Goal: Transaction & Acquisition: Purchase product/service

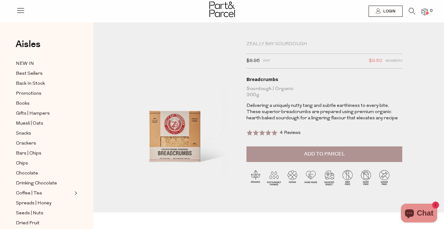
click at [325, 157] on span "Add to Parcel" at bounding box center [324, 154] width 41 height 7
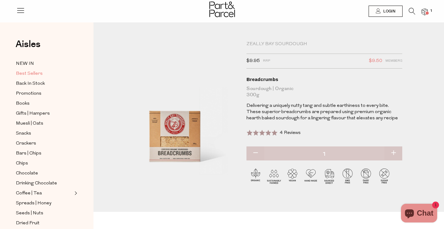
click at [30, 73] on span "Best Sellers" at bounding box center [29, 73] width 27 height 7
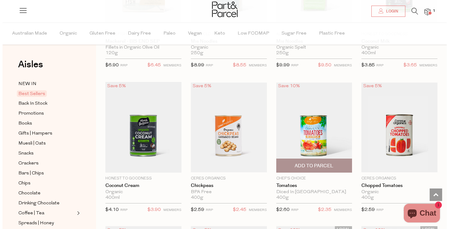
scroll to position [304, 0]
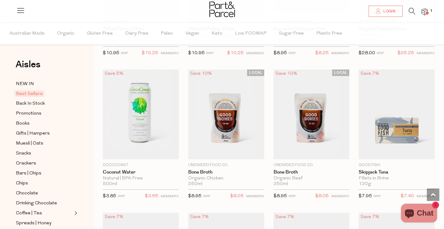
click at [412, 10] on icon at bounding box center [412, 11] width 7 height 7
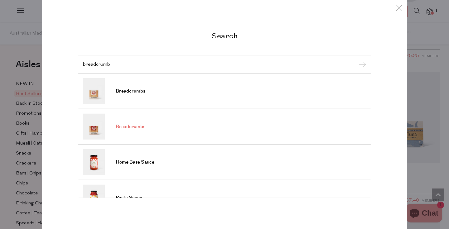
type input "breadcrumb"
click at [146, 127] on link "Breadcrumbs" at bounding box center [224, 127] width 283 height 26
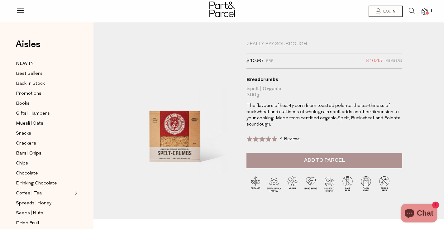
click at [313, 161] on span "Add to Parcel" at bounding box center [324, 160] width 41 height 7
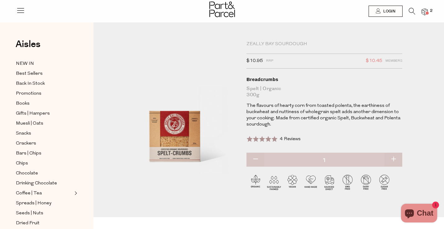
click at [424, 12] on img at bounding box center [425, 11] width 6 height 7
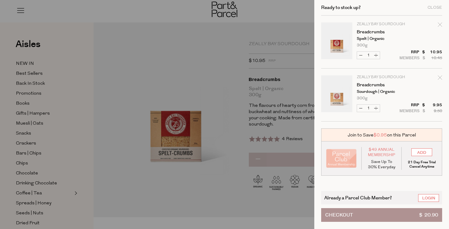
click at [376, 55] on button "Increase Breadcrumbs" at bounding box center [375, 55] width 7 height 7
type input "2"
click at [376, 108] on form "Image Product Total Qty Zeally Bay Sourdough Breadcrumbs Spelt | Organic 300g O…" at bounding box center [381, 69] width 121 height 106
click at [375, 107] on button "Increase Breadcrumbs" at bounding box center [375, 108] width 7 height 7
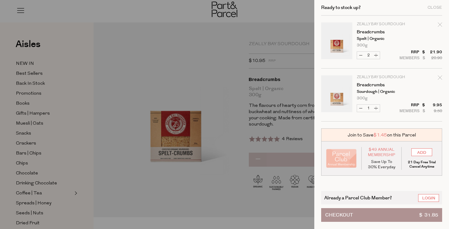
type input "2"
click at [375, 107] on button "Increase Breadcrumbs" at bounding box center [375, 108] width 7 height 7
type input "3"
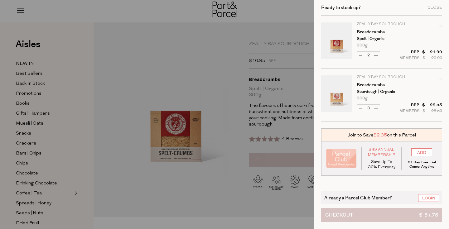
click at [382, 218] on button "Checkout $ 51.75" at bounding box center [381, 215] width 121 height 14
